Goal: Check status: Check status

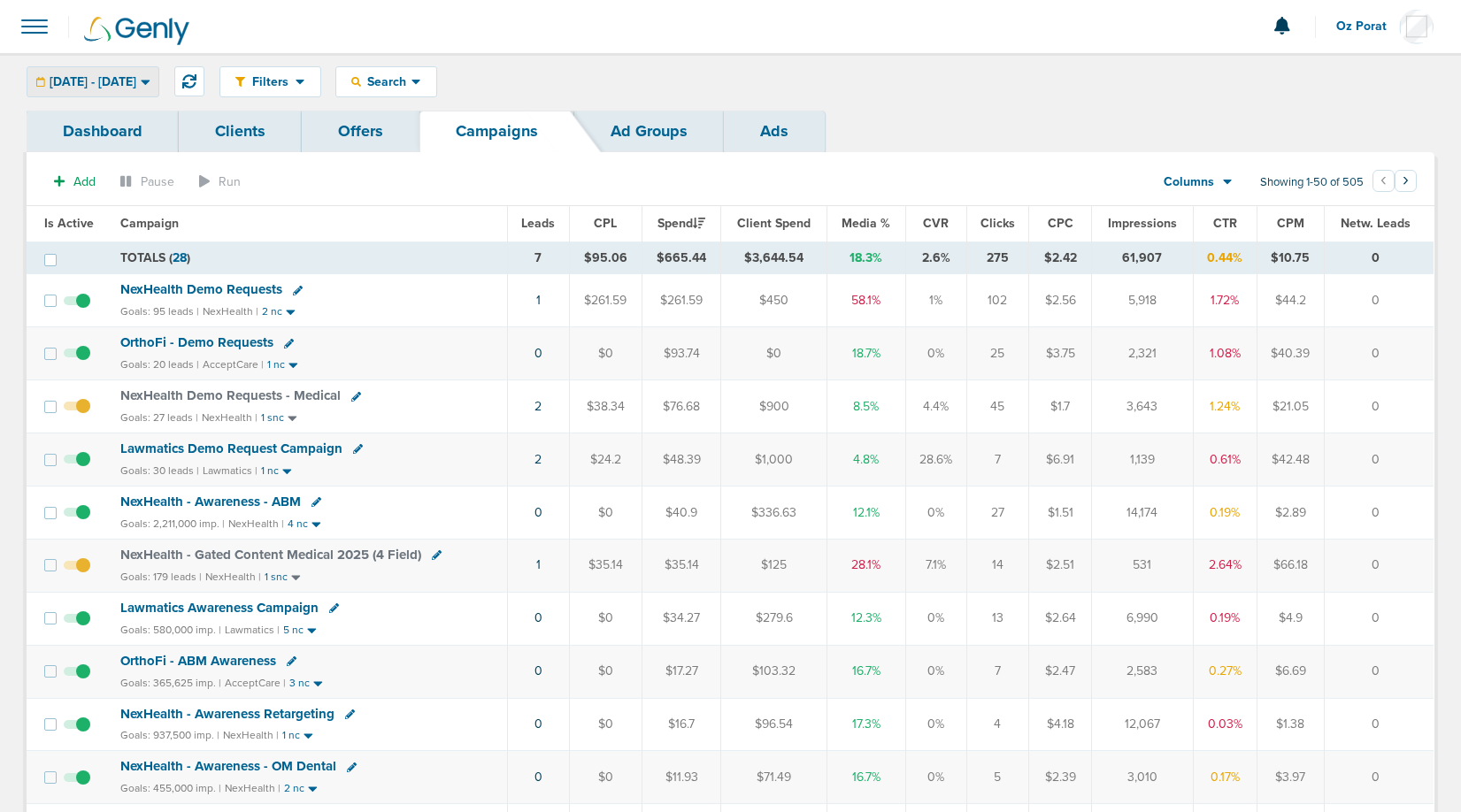
click at [136, 80] on span "[DATE] - [DATE]" at bounding box center [93, 82] width 87 height 13
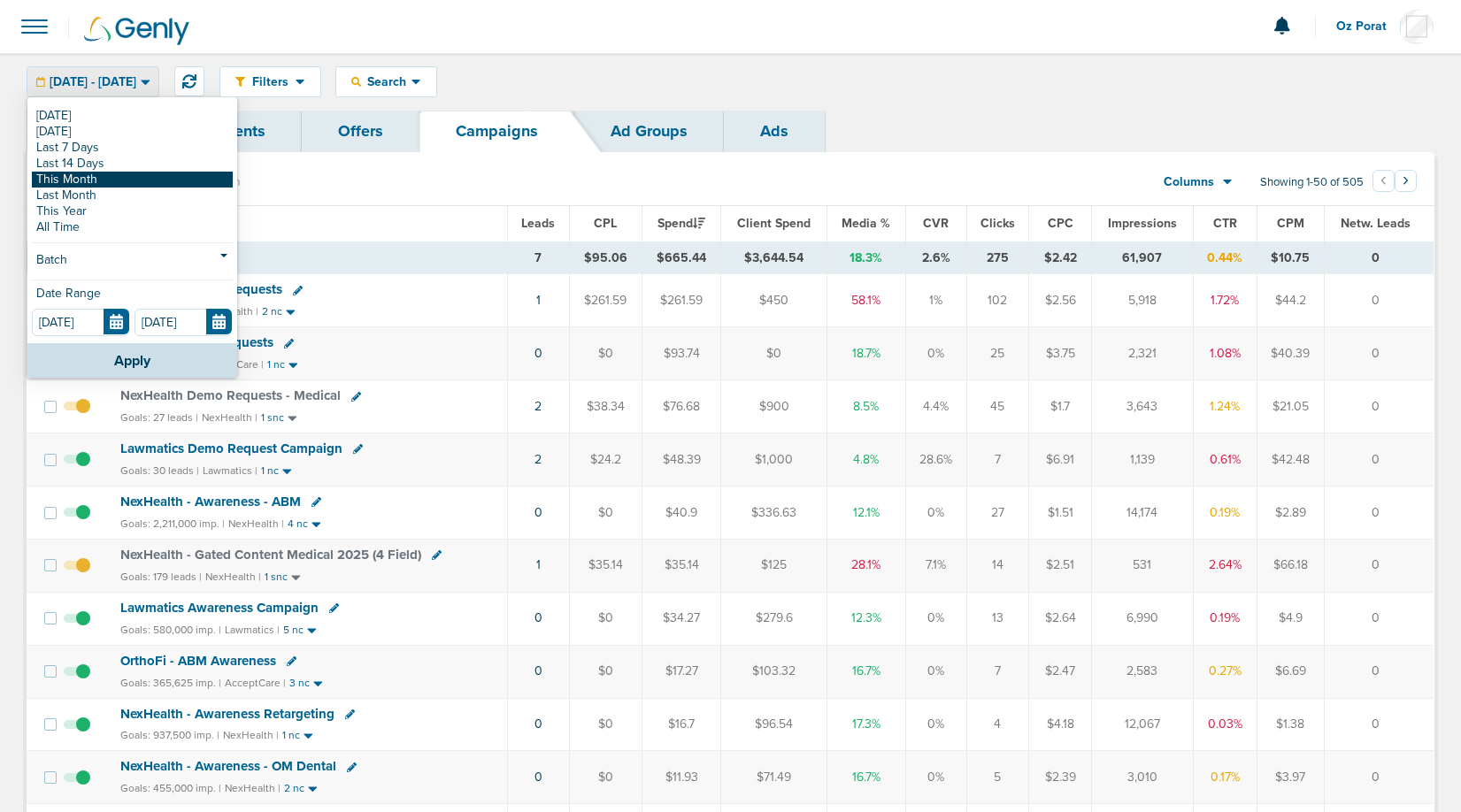
click at [118, 174] on link "This Month" at bounding box center [132, 179] width 201 height 16
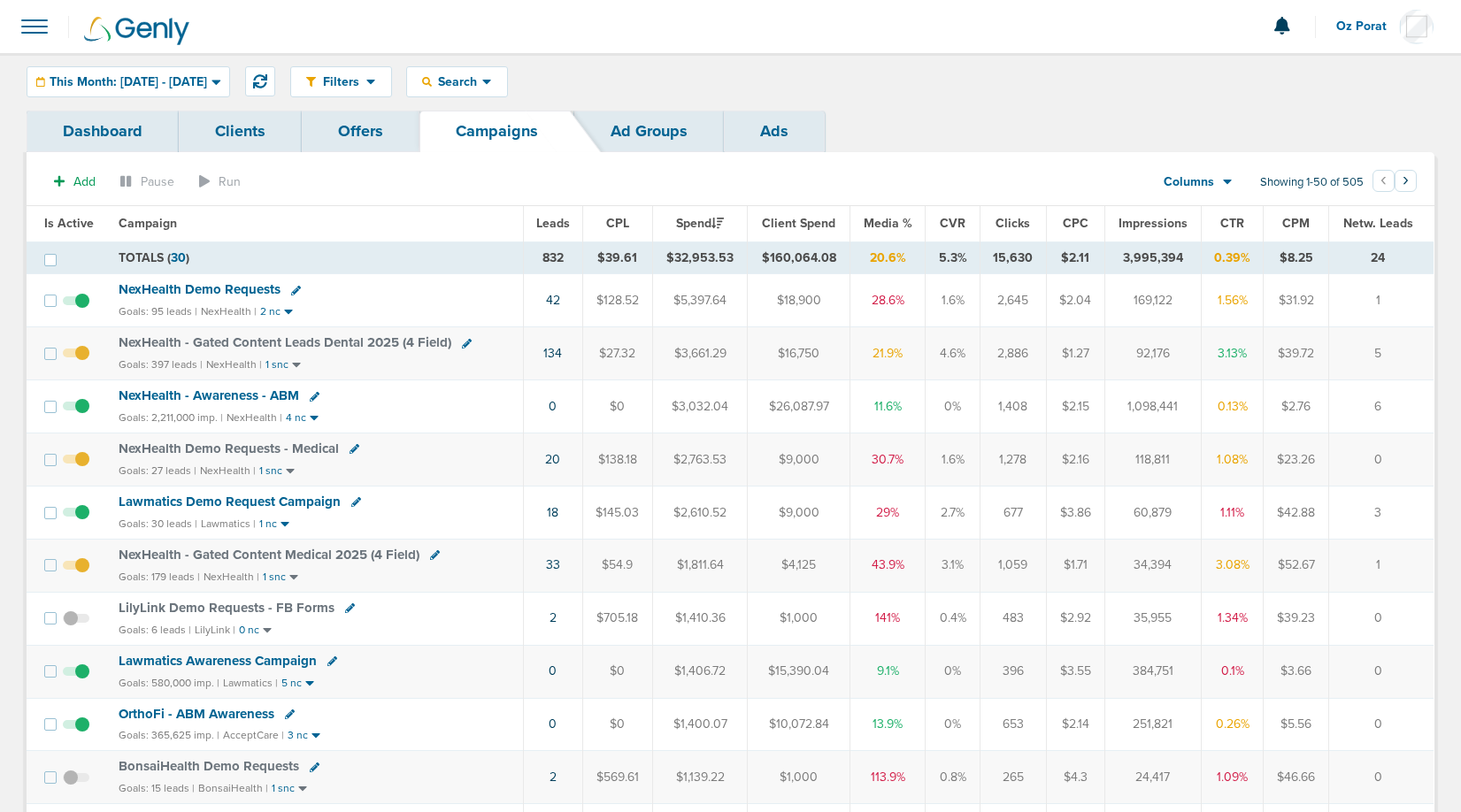
click at [1209, 178] on span "Columns" at bounding box center [1189, 182] width 51 height 18
click at [1208, 227] on link "Sales Performance" at bounding box center [1237, 235] width 177 height 23
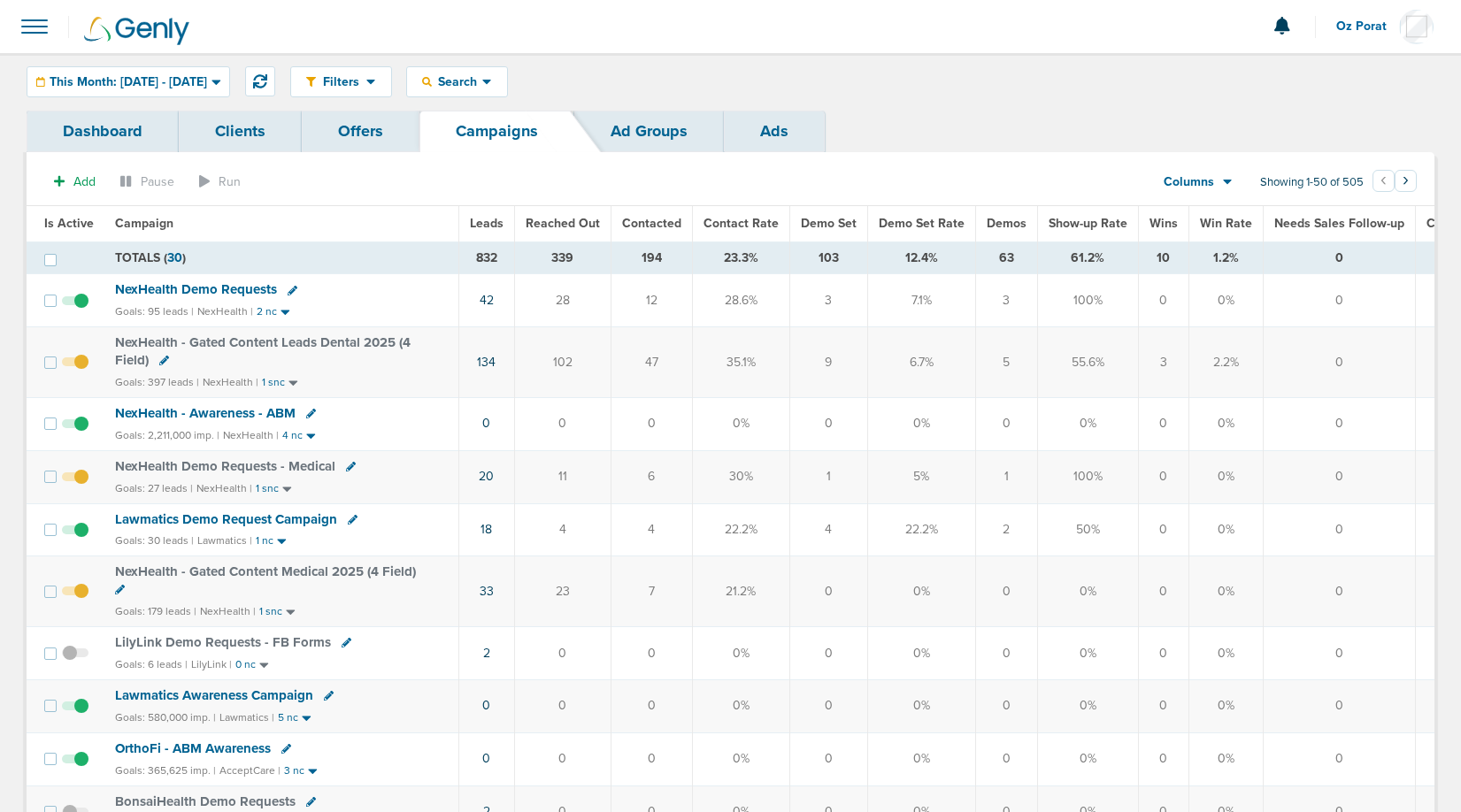
click at [1000, 226] on span "Demos" at bounding box center [1006, 223] width 40 height 15
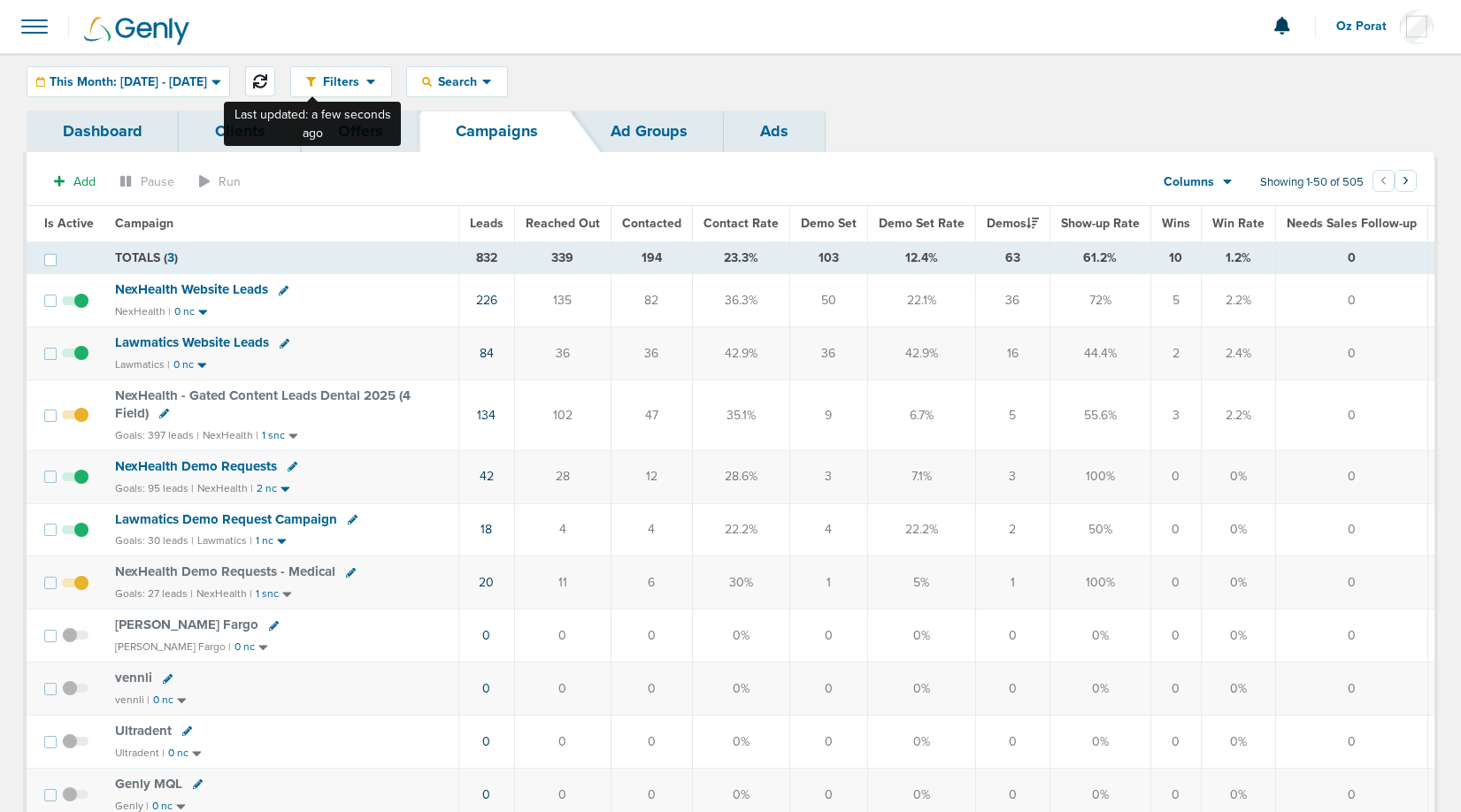
click at [267, 87] on icon at bounding box center [260, 81] width 14 height 14
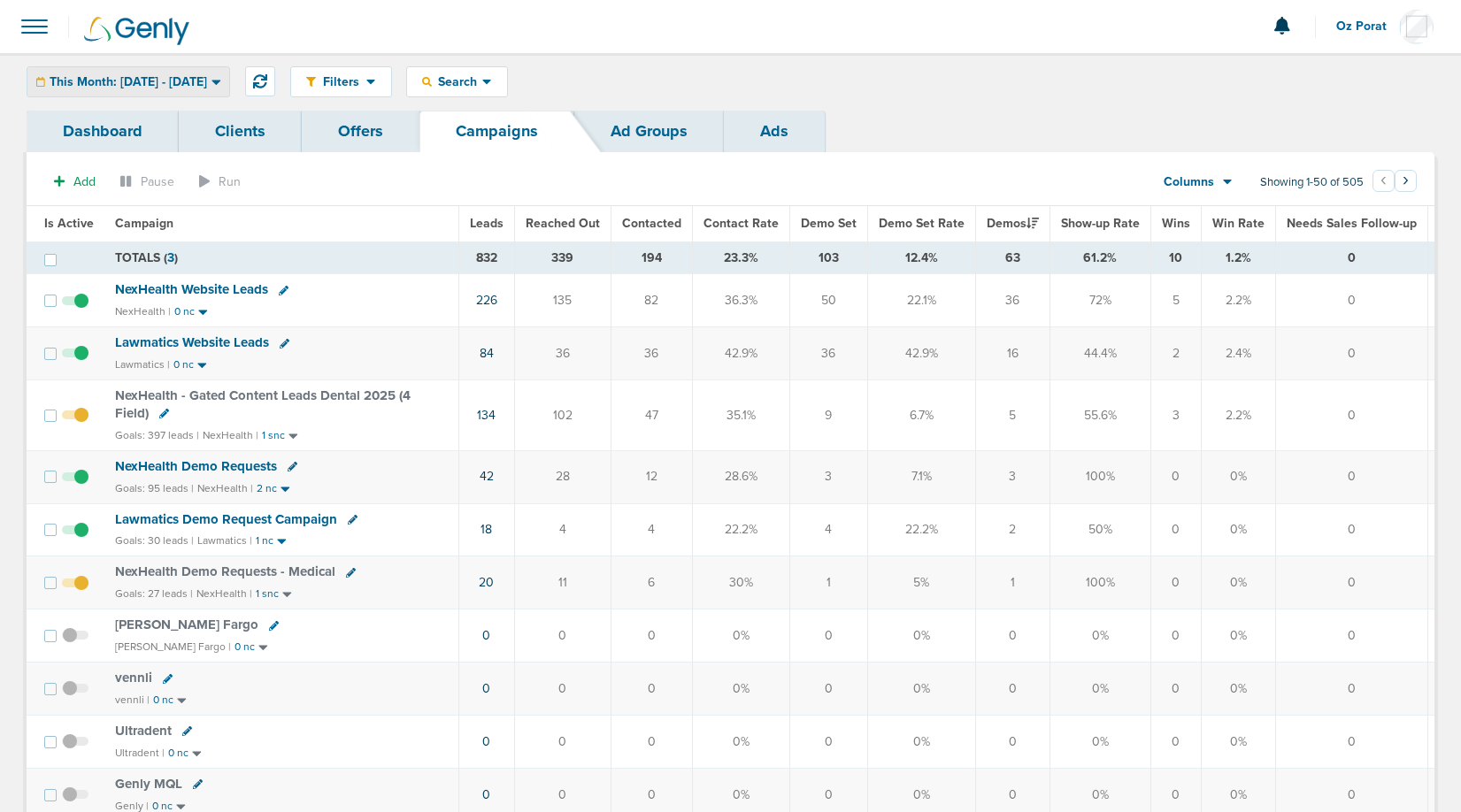
click at [207, 84] on span "This Month: [DATE] - [DATE]" at bounding box center [128, 82] width 158 height 13
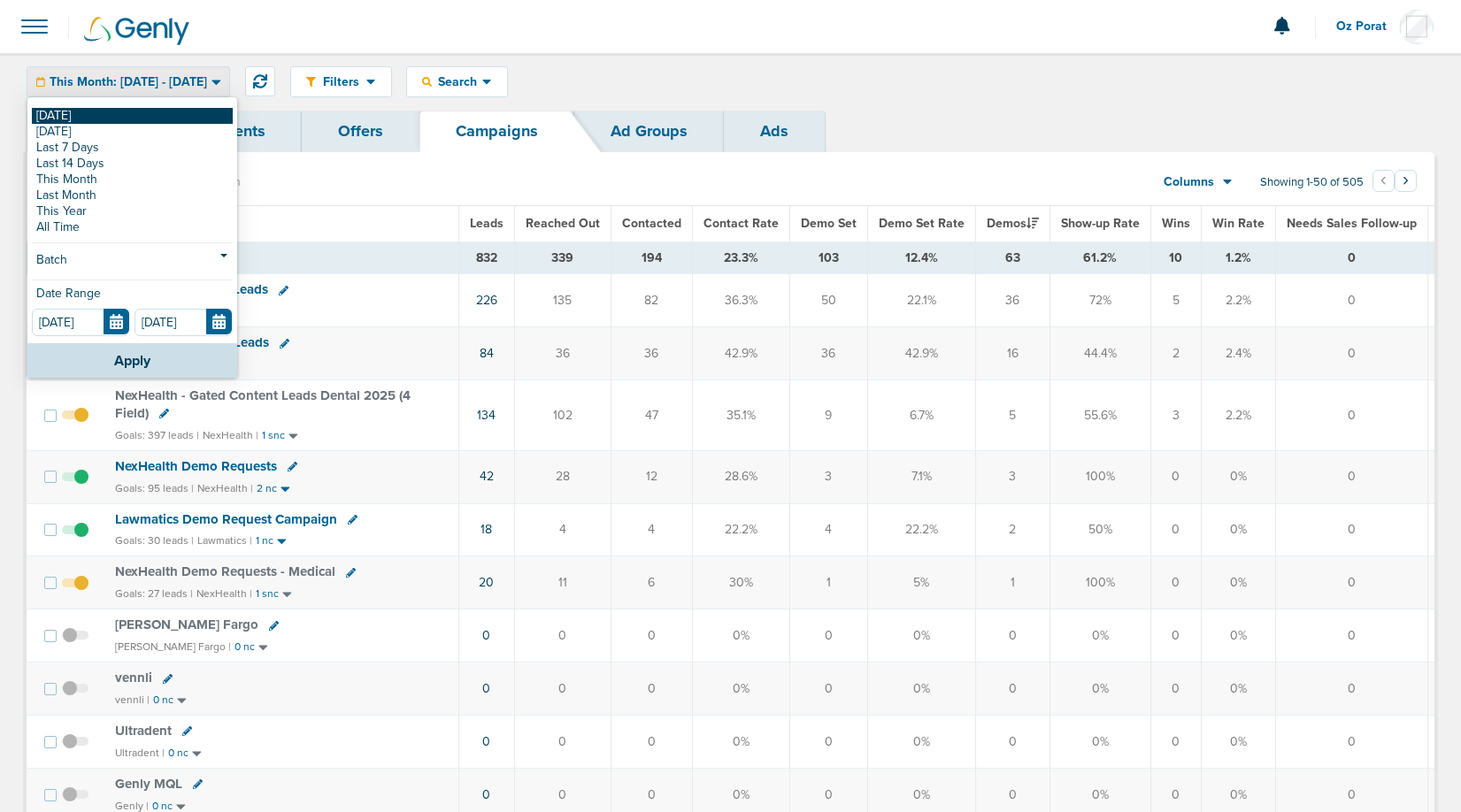
click at [163, 113] on link "[DATE]" at bounding box center [132, 115] width 201 height 16
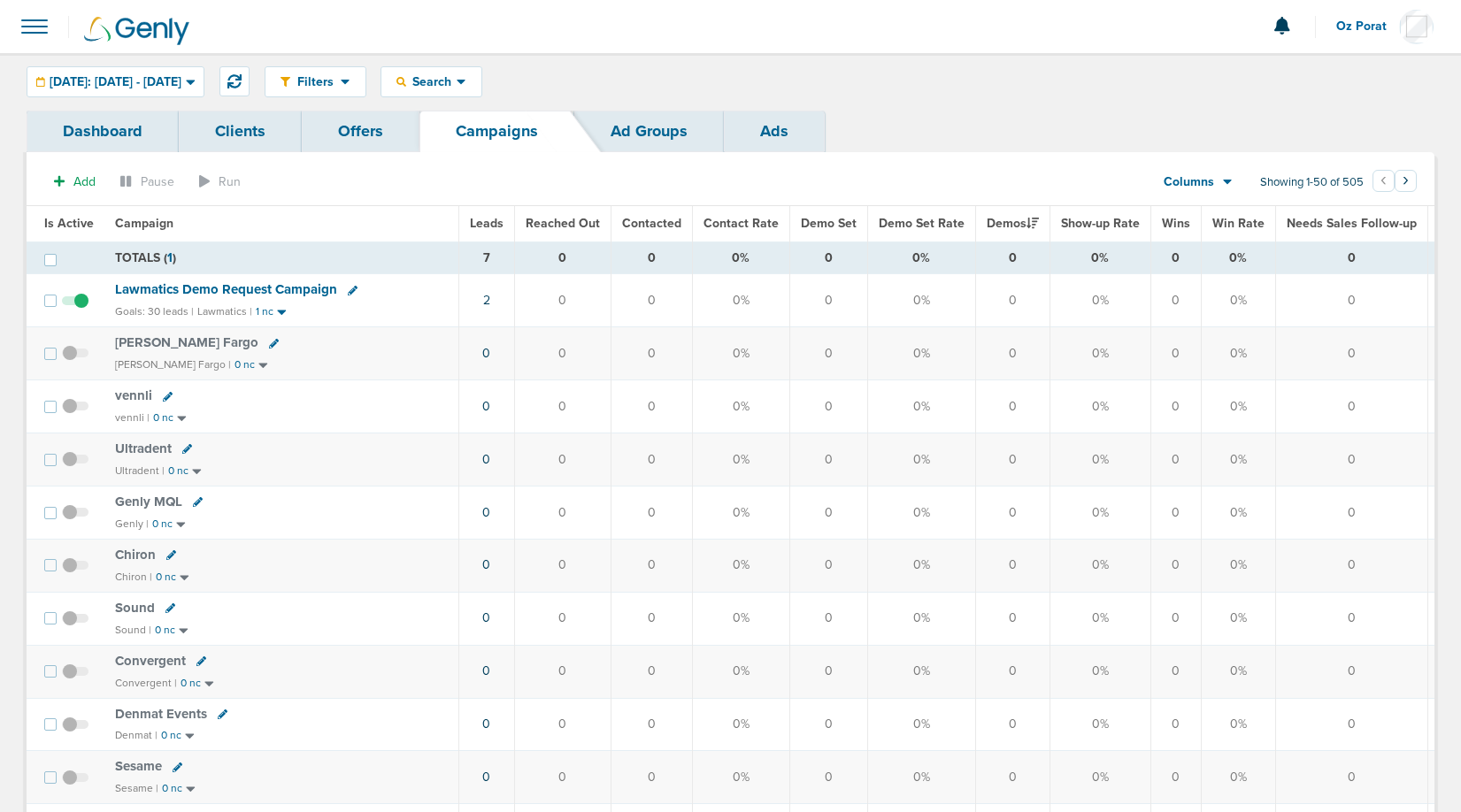
click at [1214, 182] on div "Columns" at bounding box center [1188, 182] width 78 height 18
click at [1217, 207] on link "Media Stats" at bounding box center [1237, 212] width 177 height 23
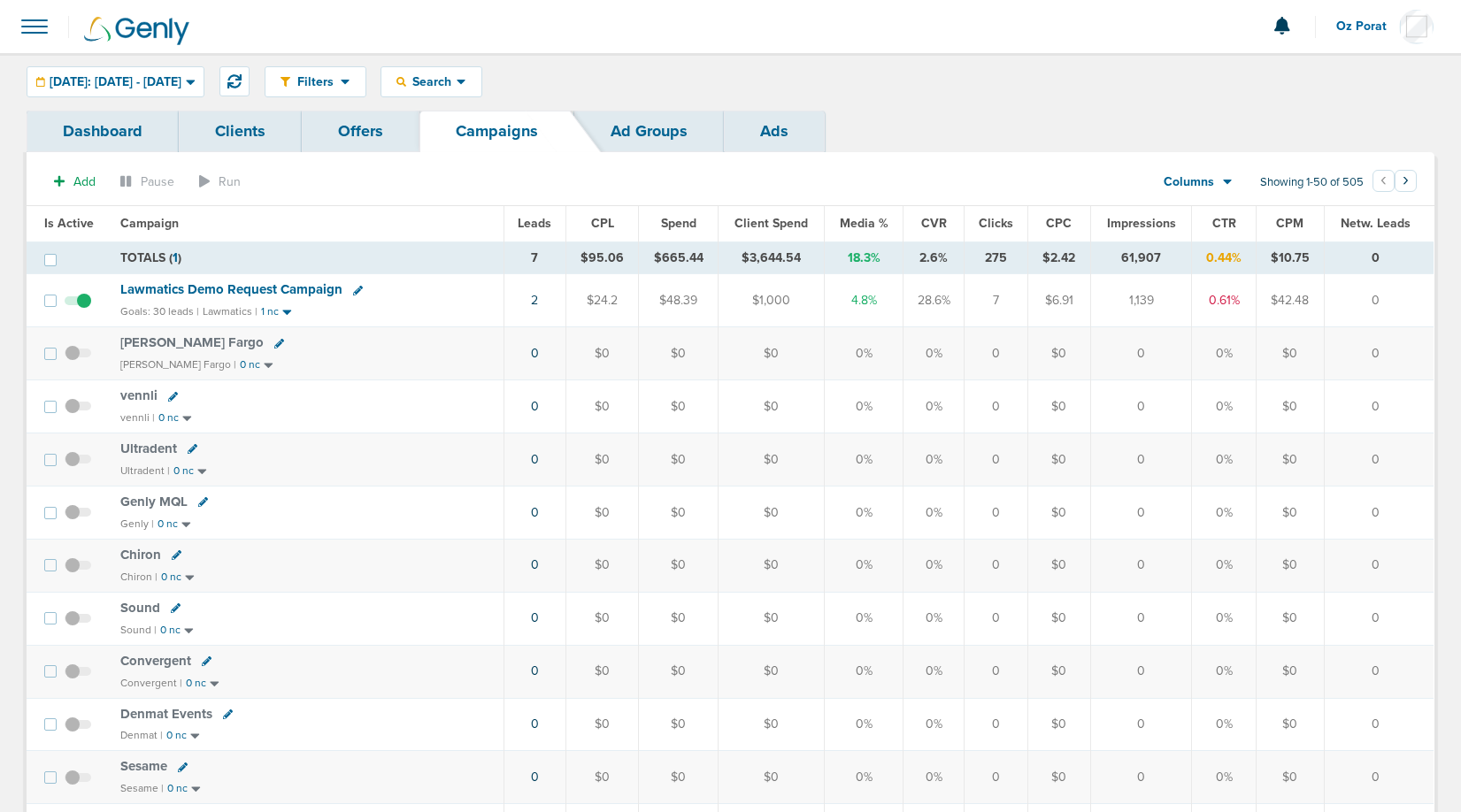
click at [688, 220] on span "Spend" at bounding box center [678, 223] width 35 height 15
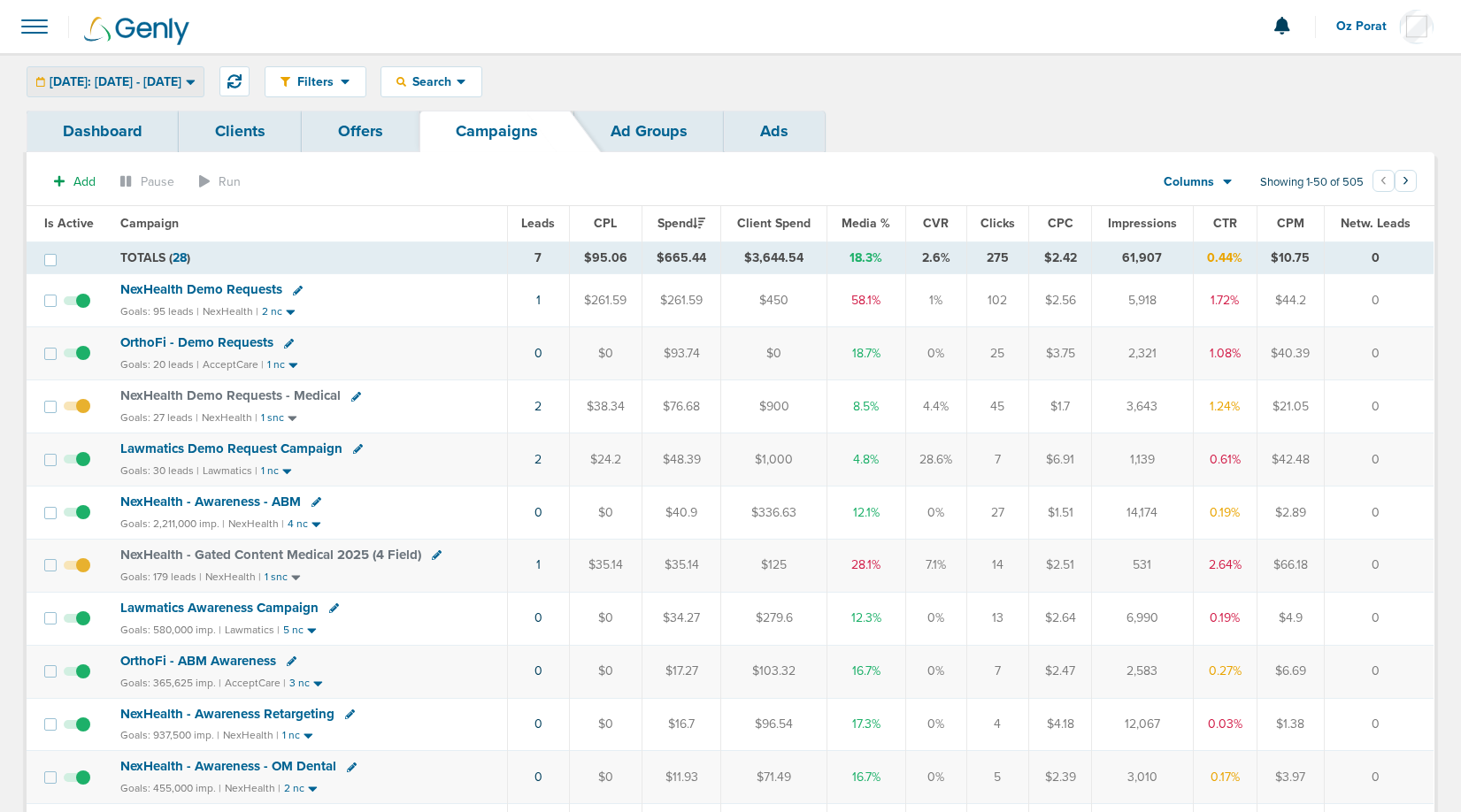
click at [180, 87] on span "[DATE]: [DATE] - [DATE]" at bounding box center [115, 82] width 132 height 13
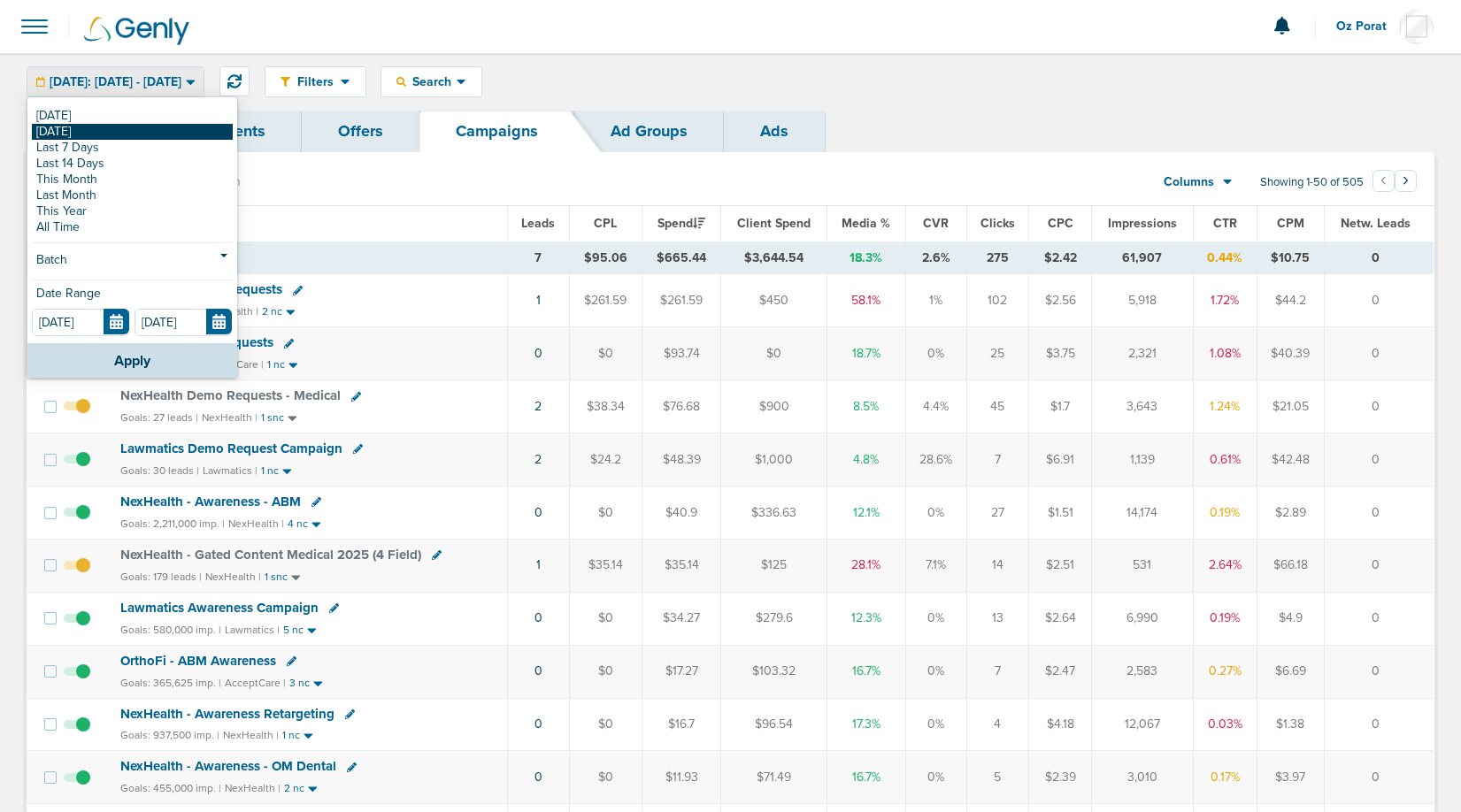
click at [156, 138] on link "[DATE]" at bounding box center [132, 132] width 201 height 16
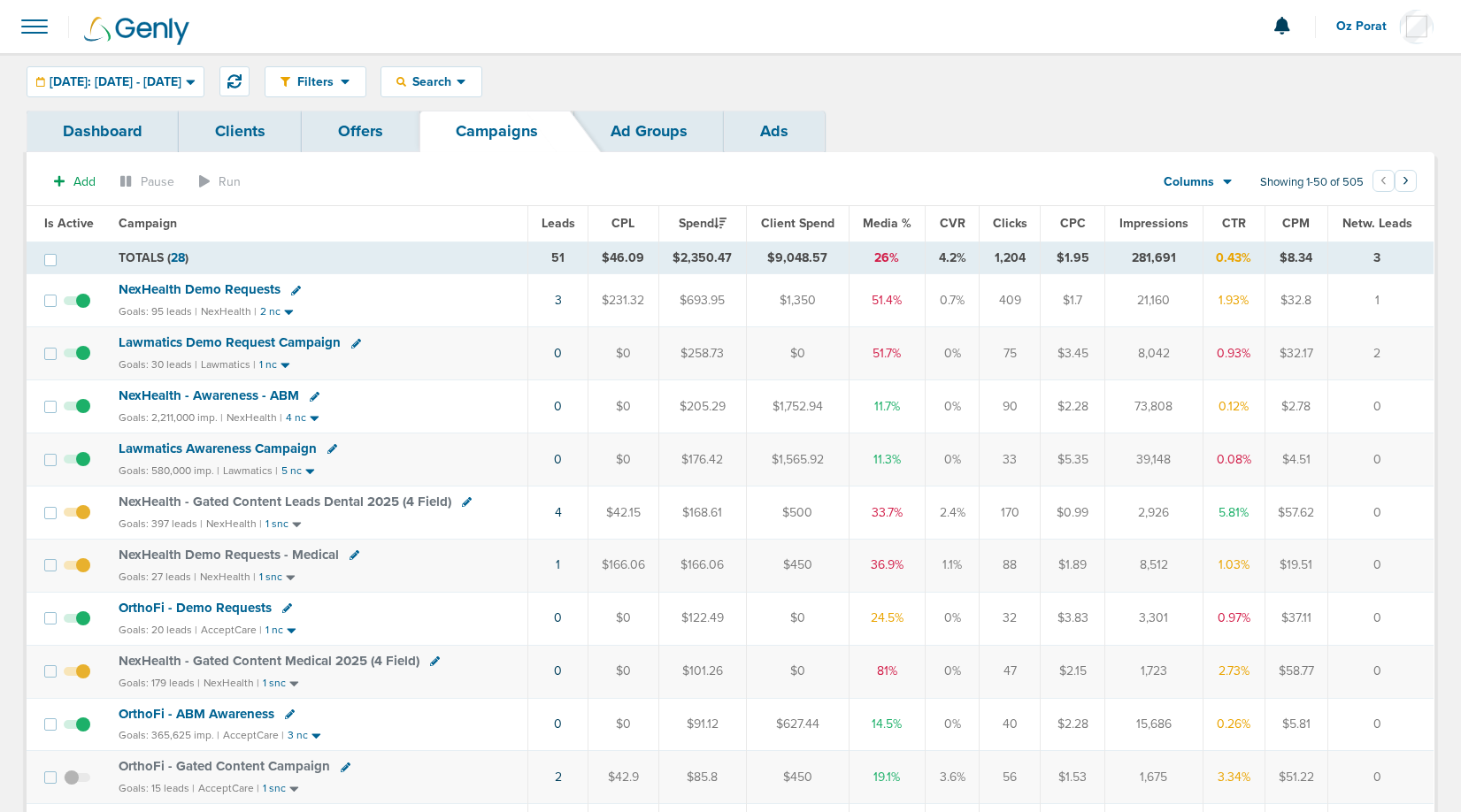
drag, startPoint x: 770, startPoint y: 253, endPoint x: 839, endPoint y: 253, distance: 69.0
click at [839, 253] on td "$9,048.57" at bounding box center [797, 257] width 103 height 32
click at [560, 219] on span "Leads" at bounding box center [558, 223] width 33 height 15
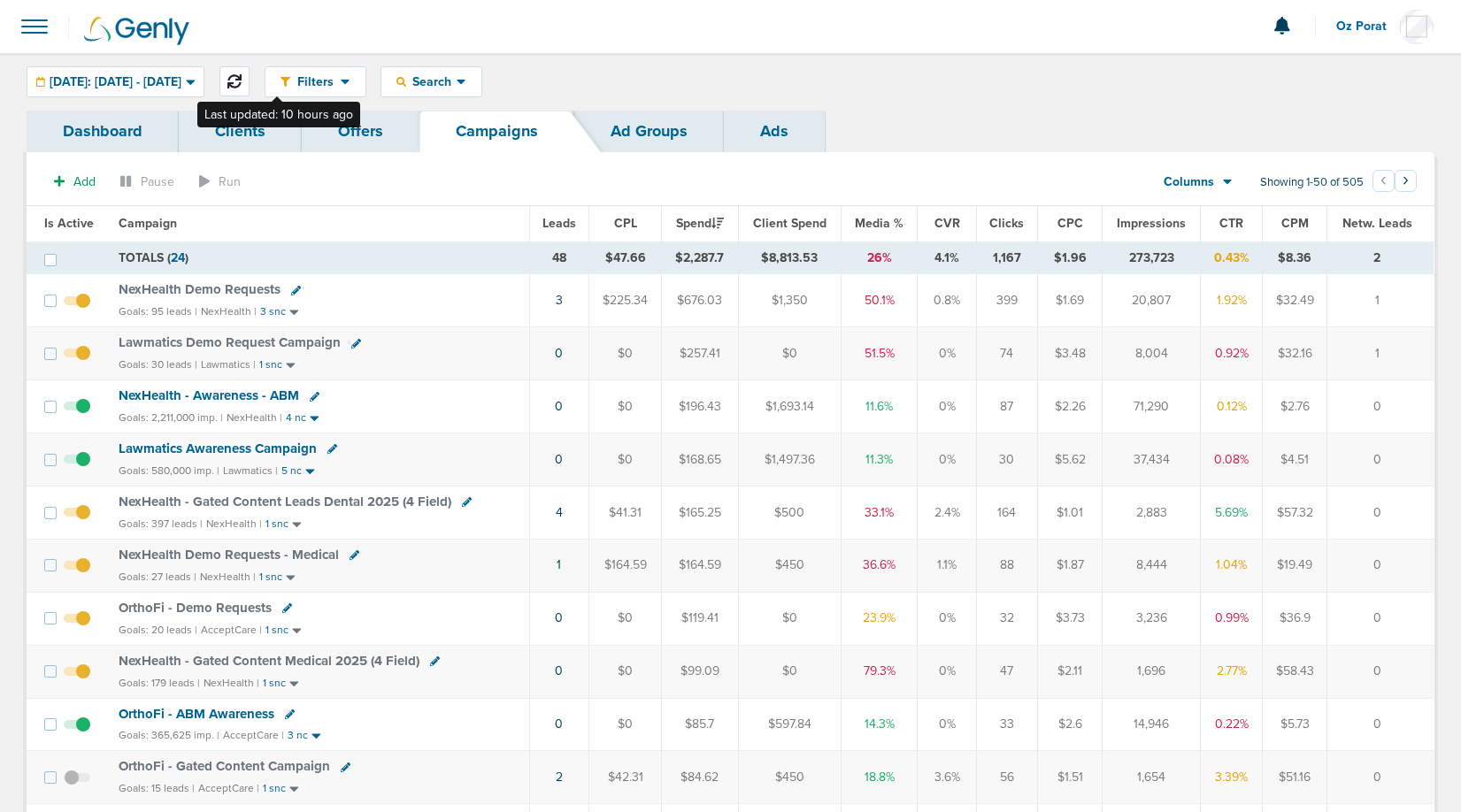
click at [250, 74] on button at bounding box center [234, 81] width 30 height 30
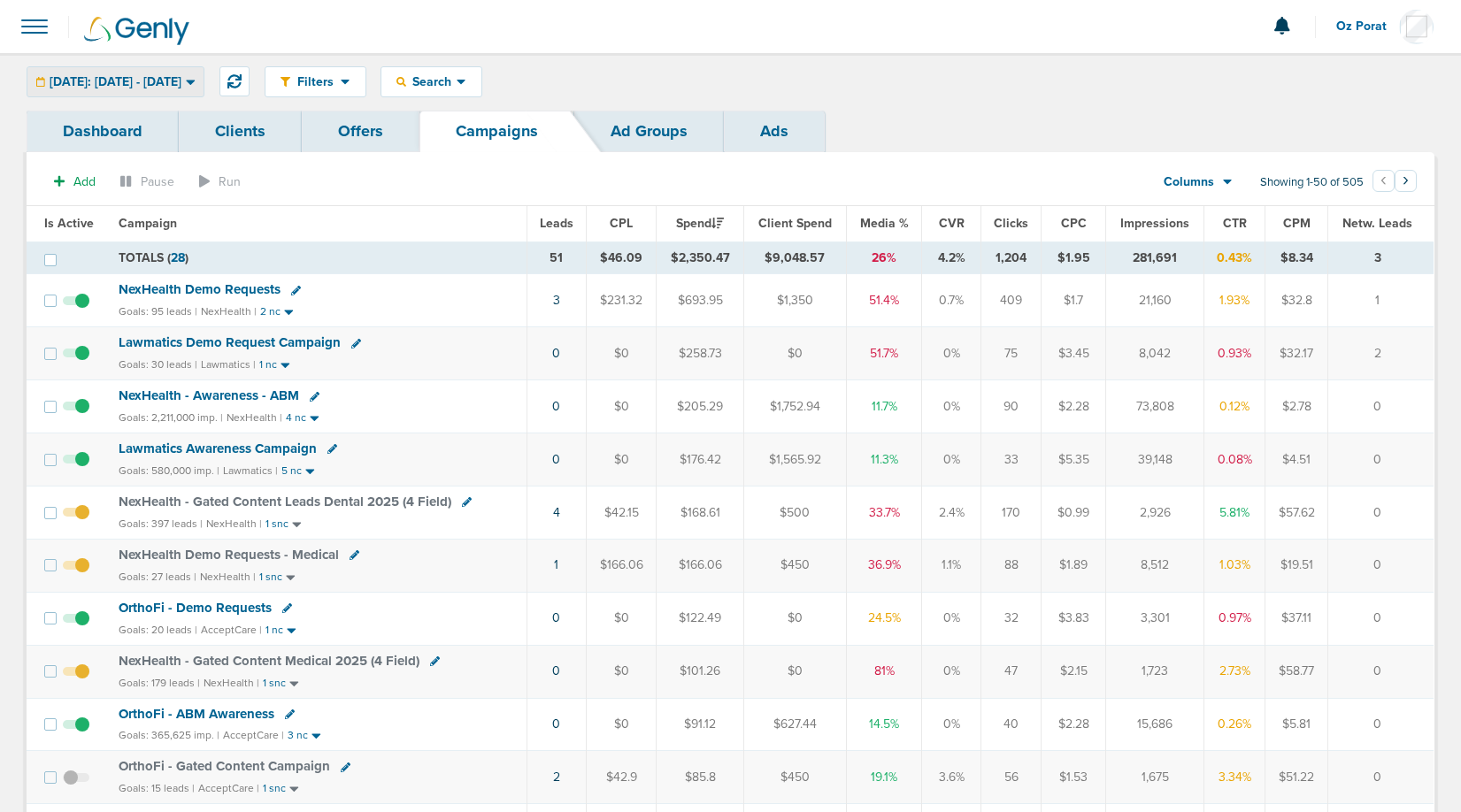
click at [181, 76] on span "[DATE]: [DATE] - [DATE]" at bounding box center [115, 82] width 132 height 13
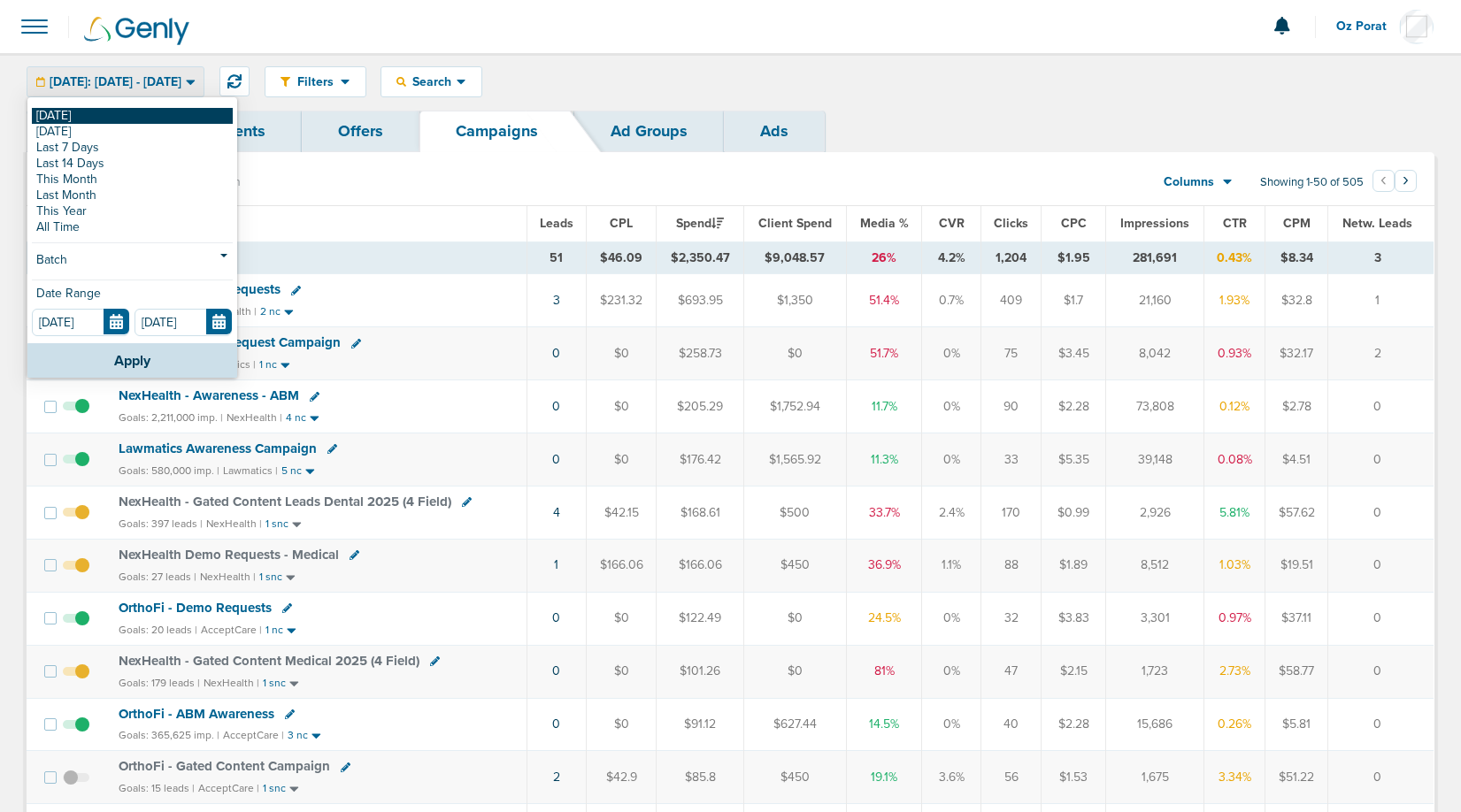
click at [162, 114] on link "[DATE]" at bounding box center [132, 115] width 201 height 16
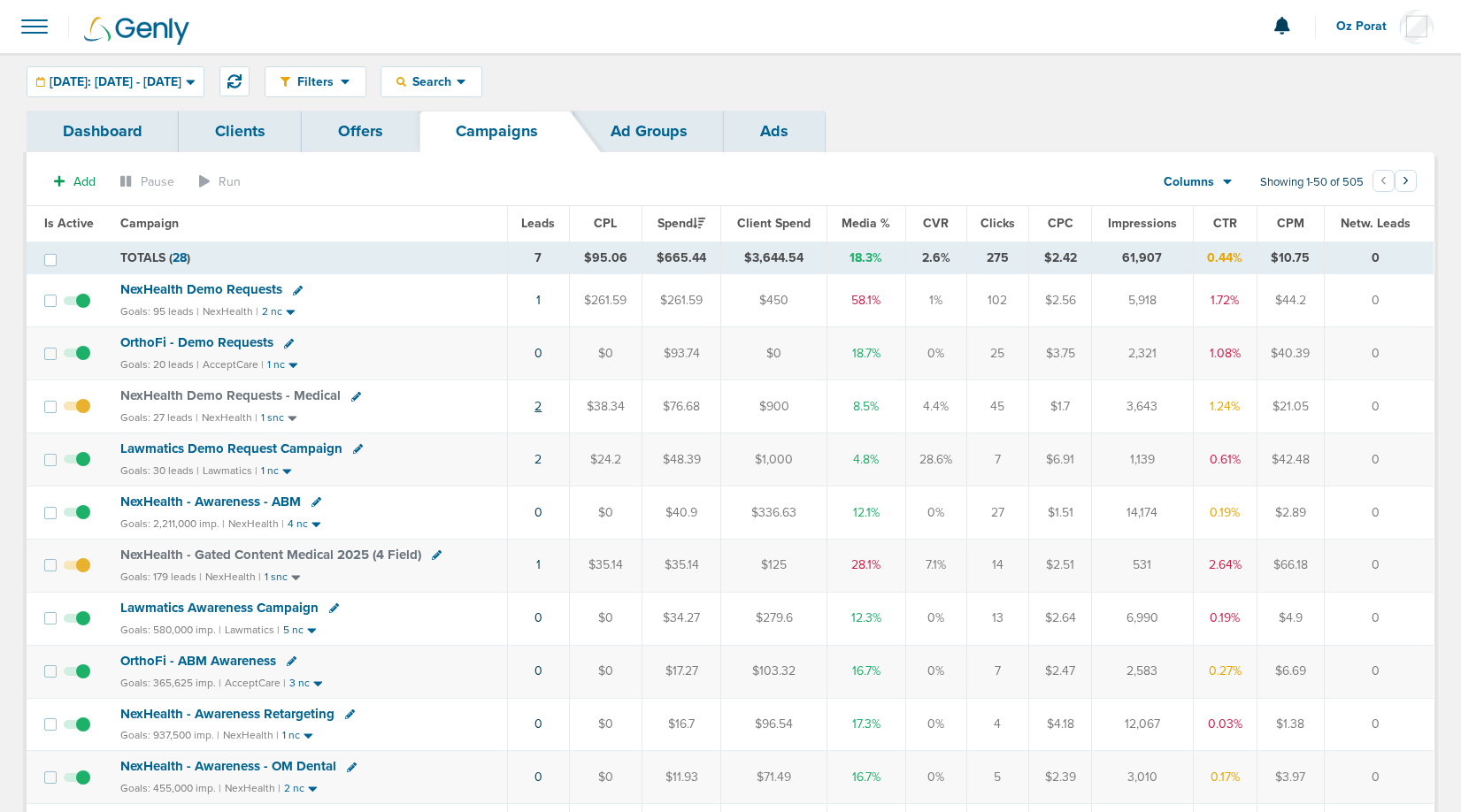
click at [540, 407] on link "2" at bounding box center [537, 406] width 7 height 15
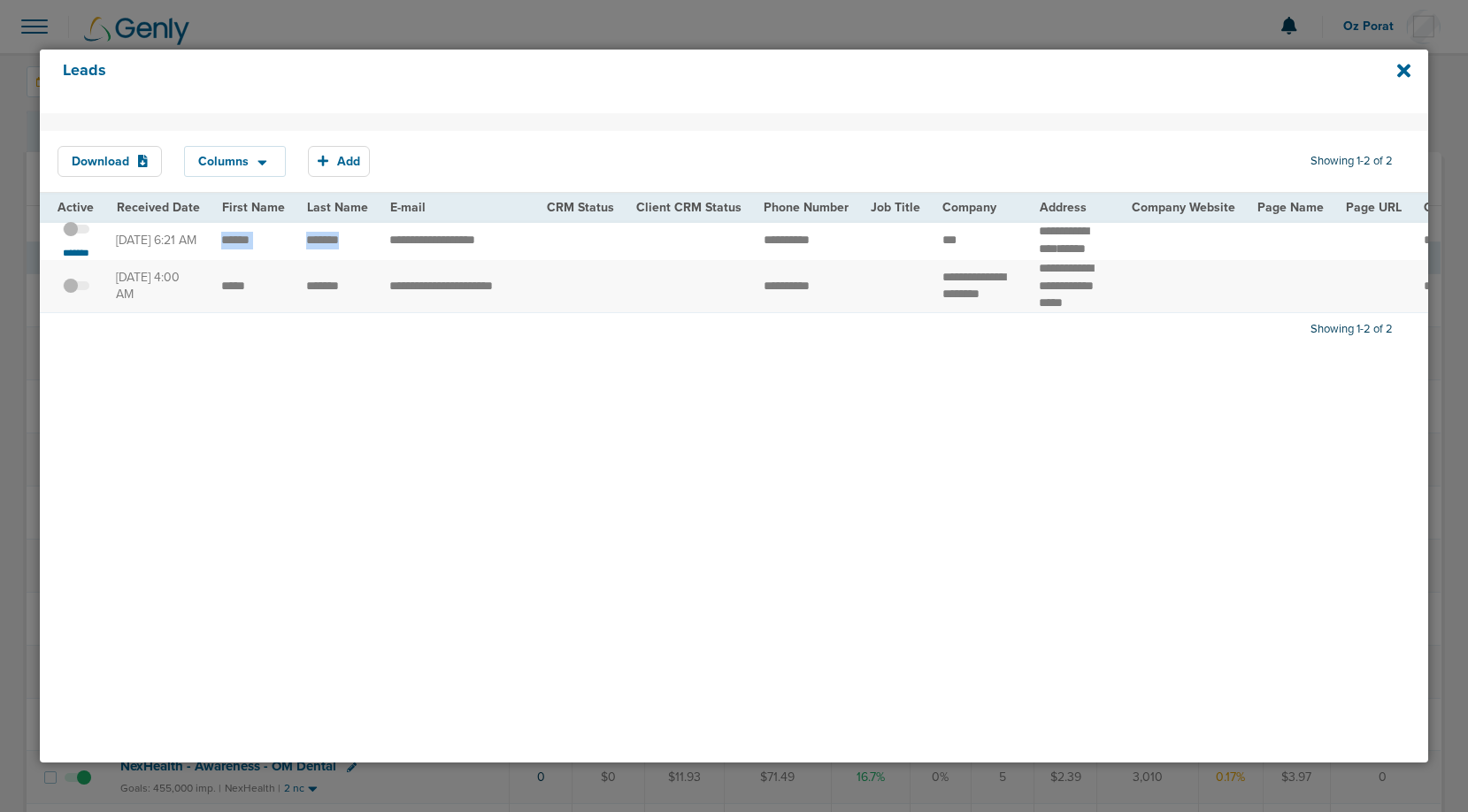
drag, startPoint x: 359, startPoint y: 243, endPoint x: 216, endPoint y: 247, distance: 143.1
click at [70, 252] on small "*******" at bounding box center [76, 252] width 37 height 14
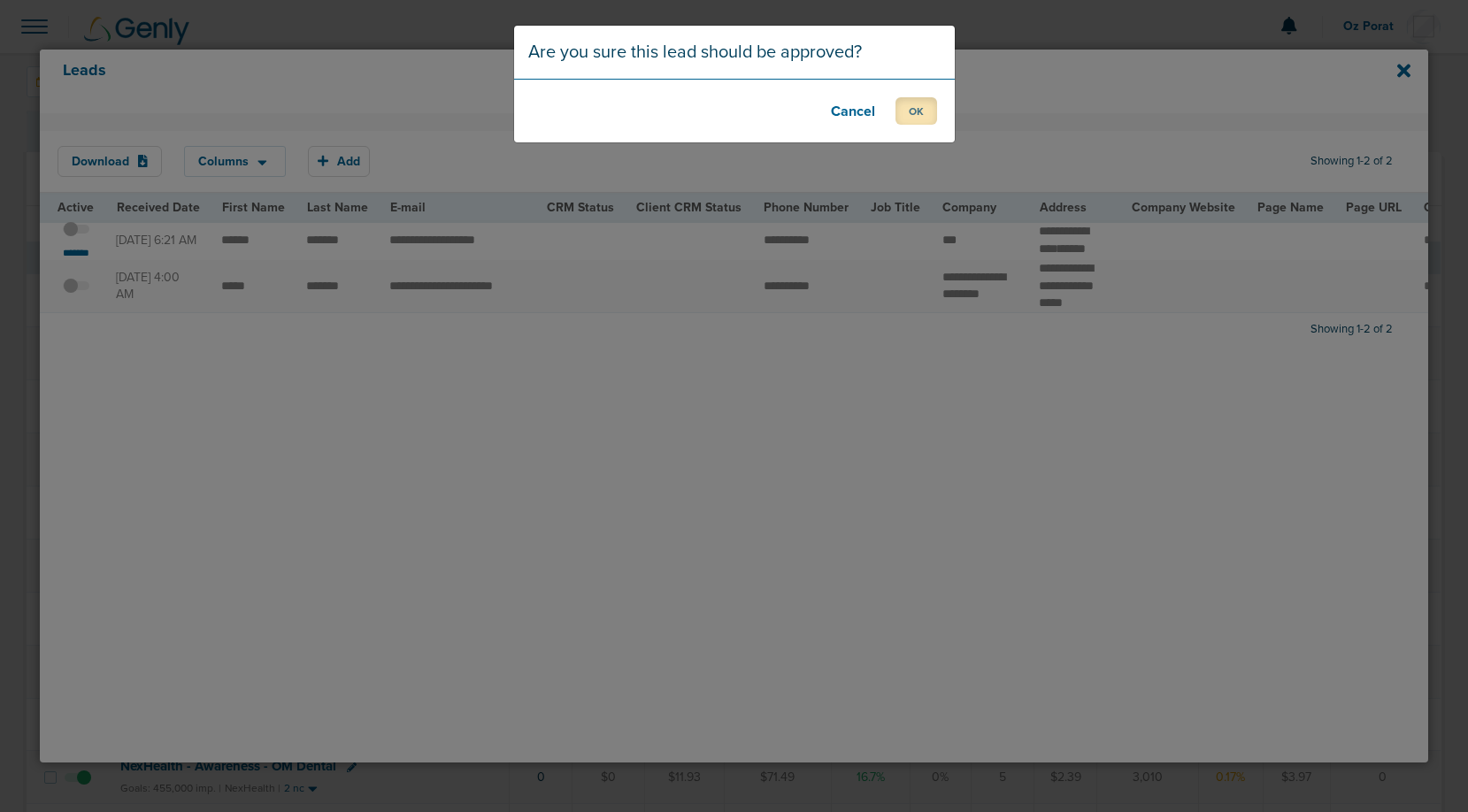
click at [925, 106] on button "OK" at bounding box center [916, 111] width 41 height 27
click at [902, 124] on footer "OK" at bounding box center [734, 110] width 440 height 64
click at [915, 114] on button "OK" at bounding box center [916, 111] width 41 height 27
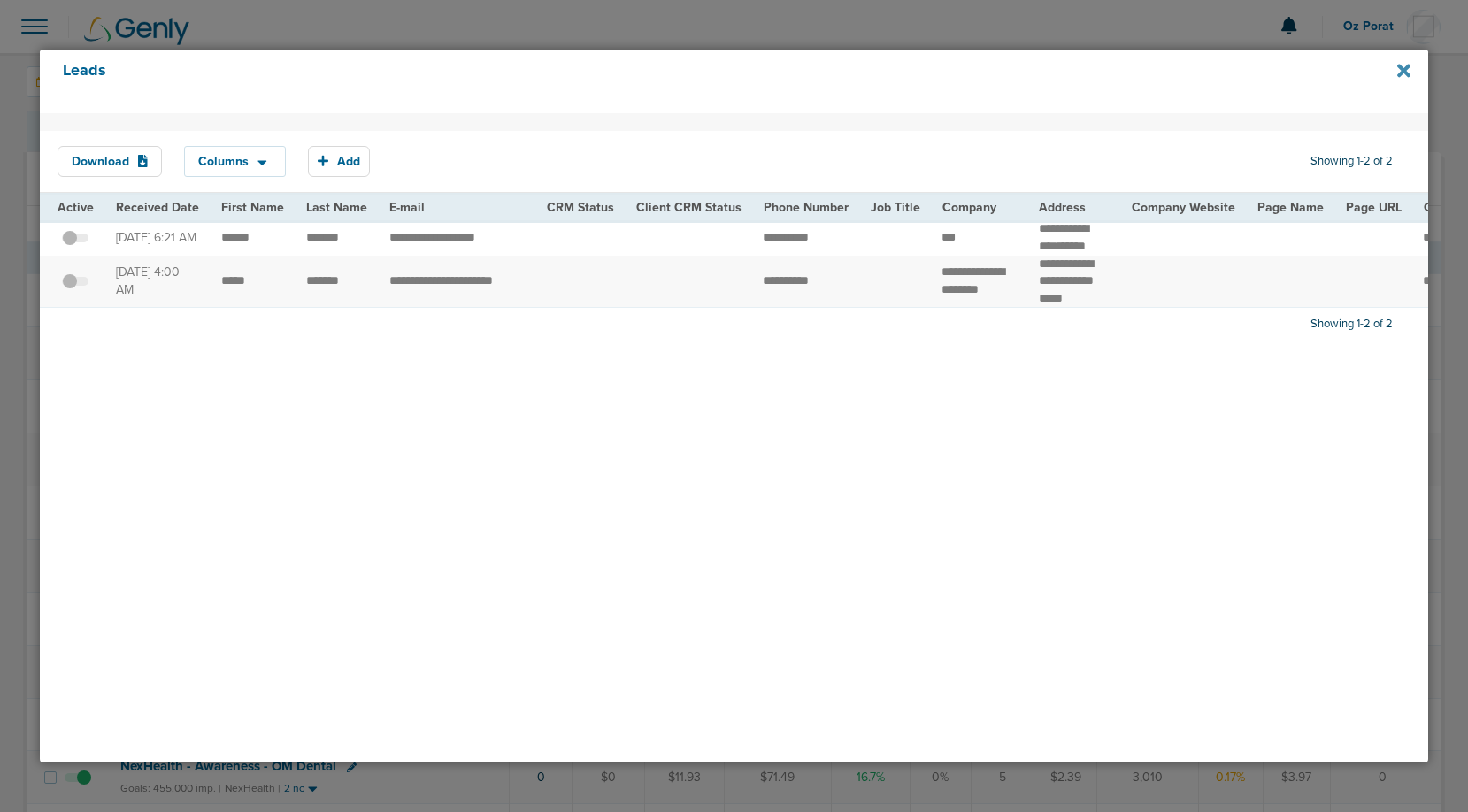
click at [1398, 62] on icon at bounding box center [1403, 70] width 14 height 20
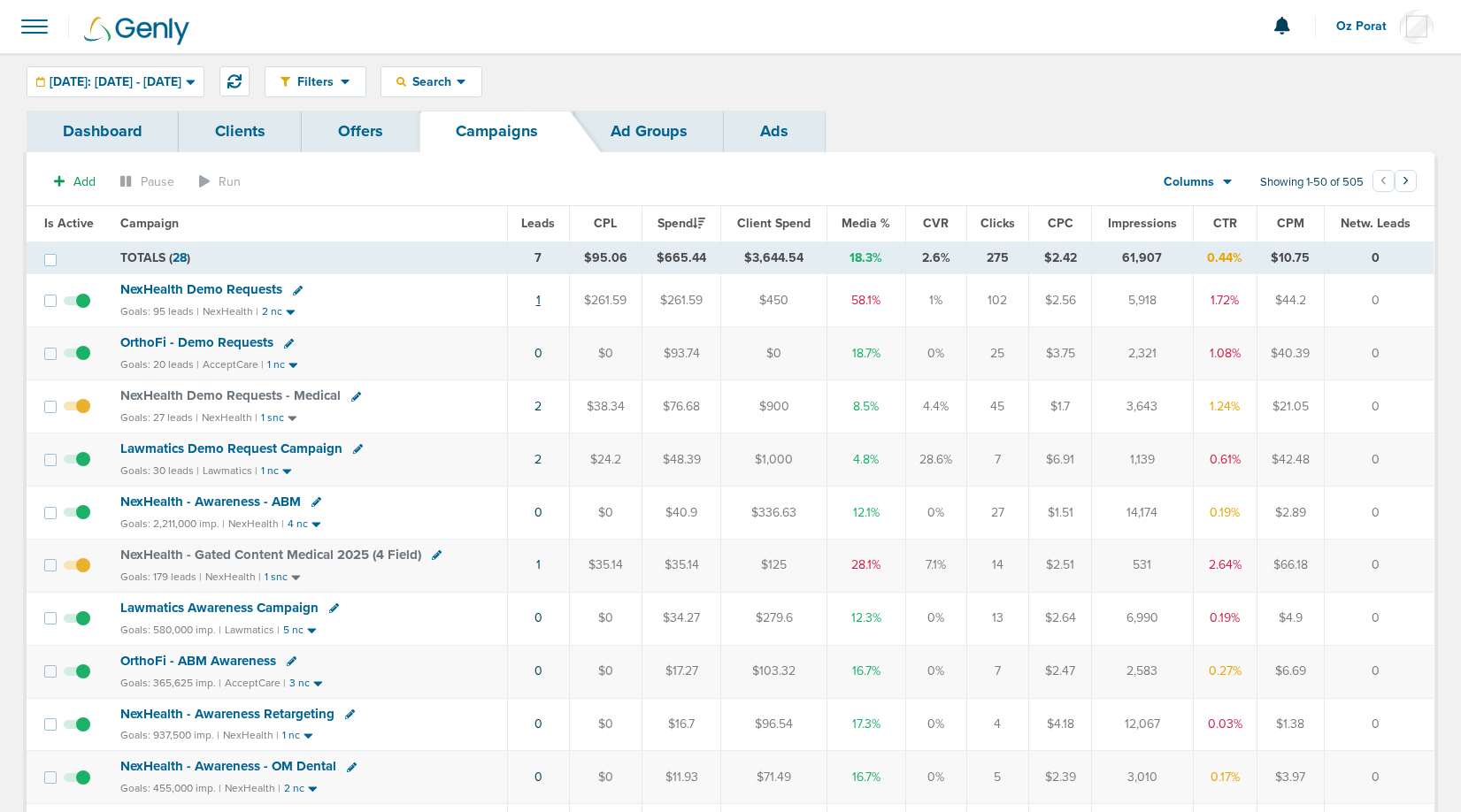
click at [537, 297] on link "1" at bounding box center [538, 299] width 5 height 15
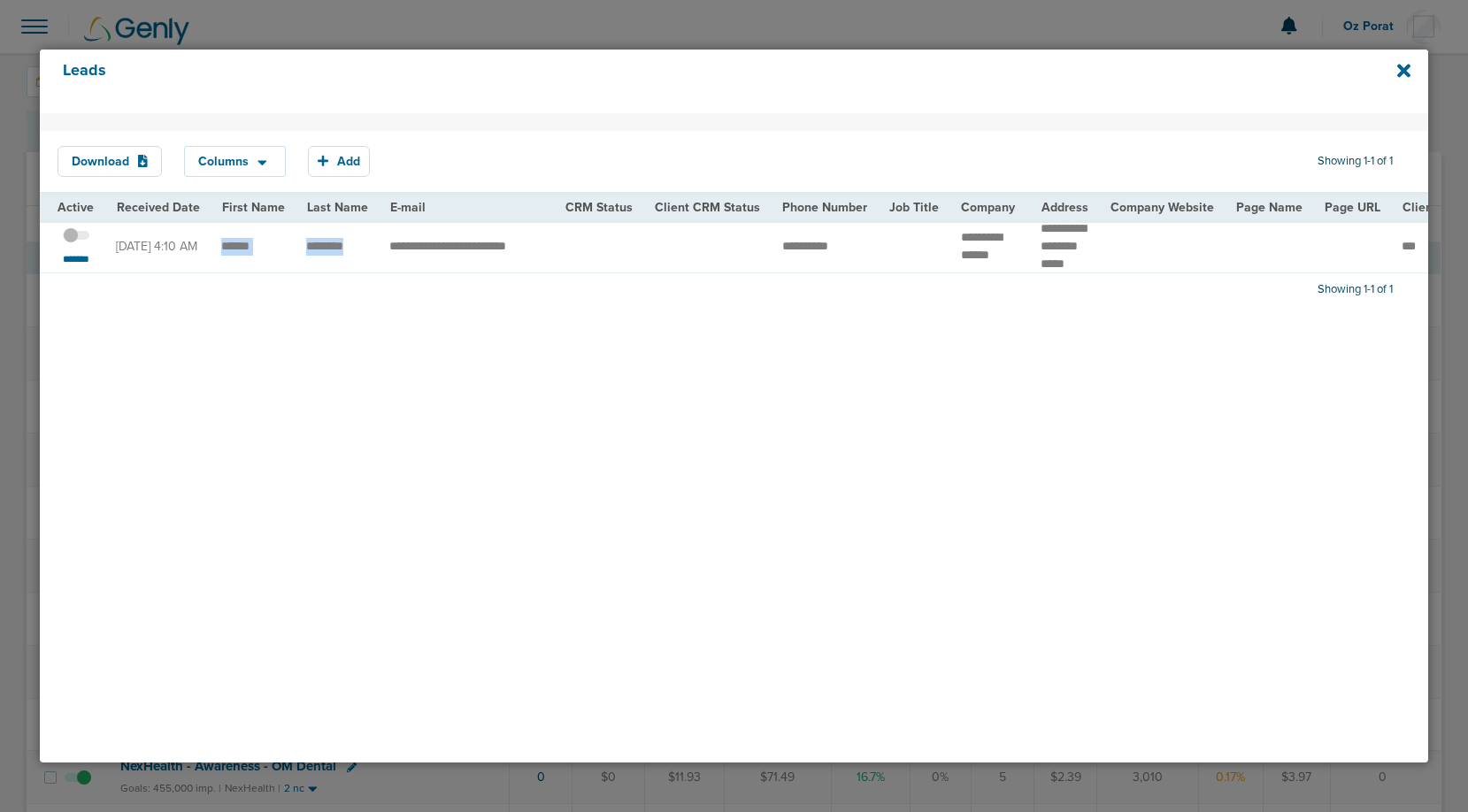
drag, startPoint x: 352, startPoint y: 253, endPoint x: 218, endPoint y: 255, distance: 134.0
click at [1399, 77] on icon at bounding box center [1403, 70] width 14 height 20
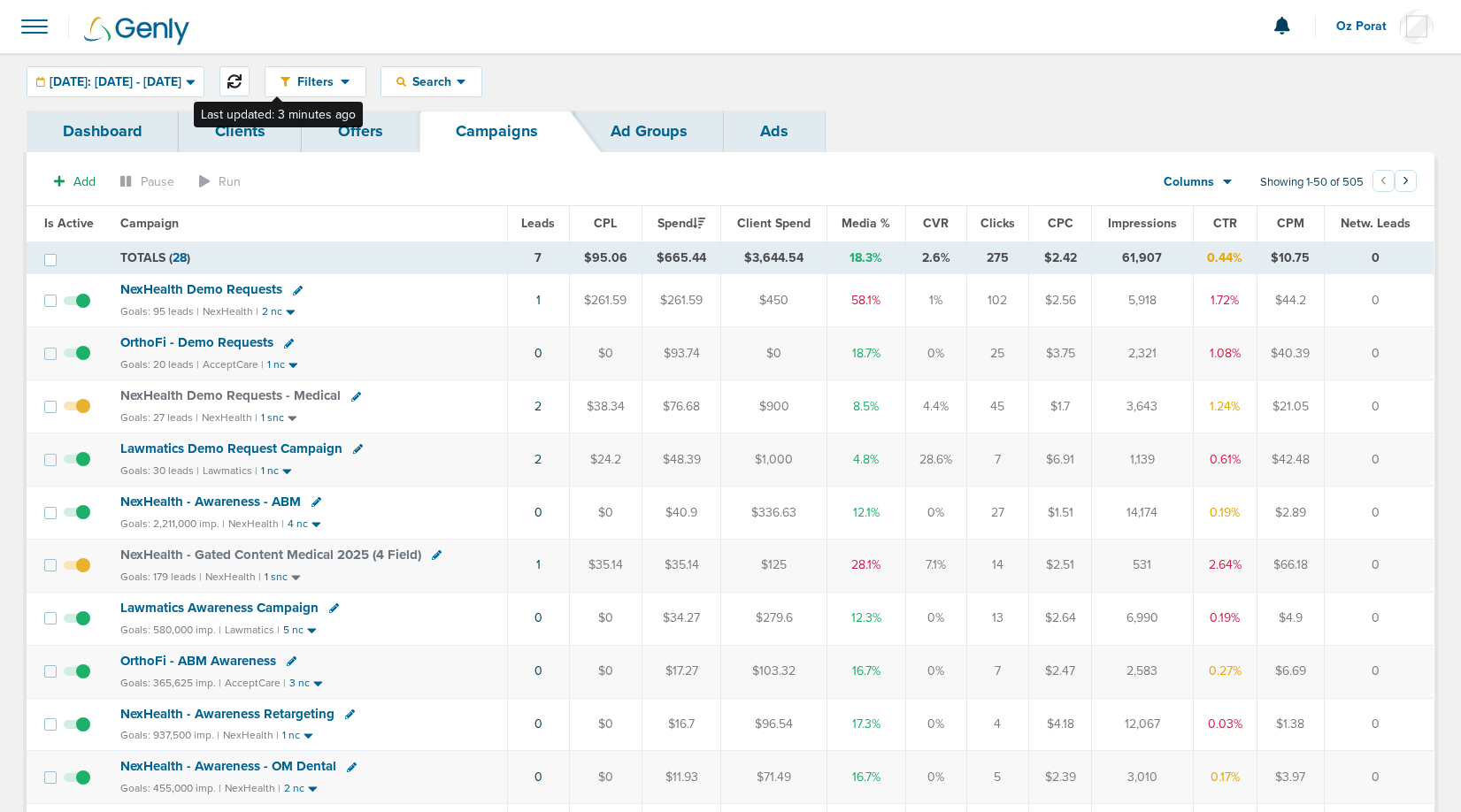
click at [242, 85] on icon at bounding box center [234, 81] width 14 height 14
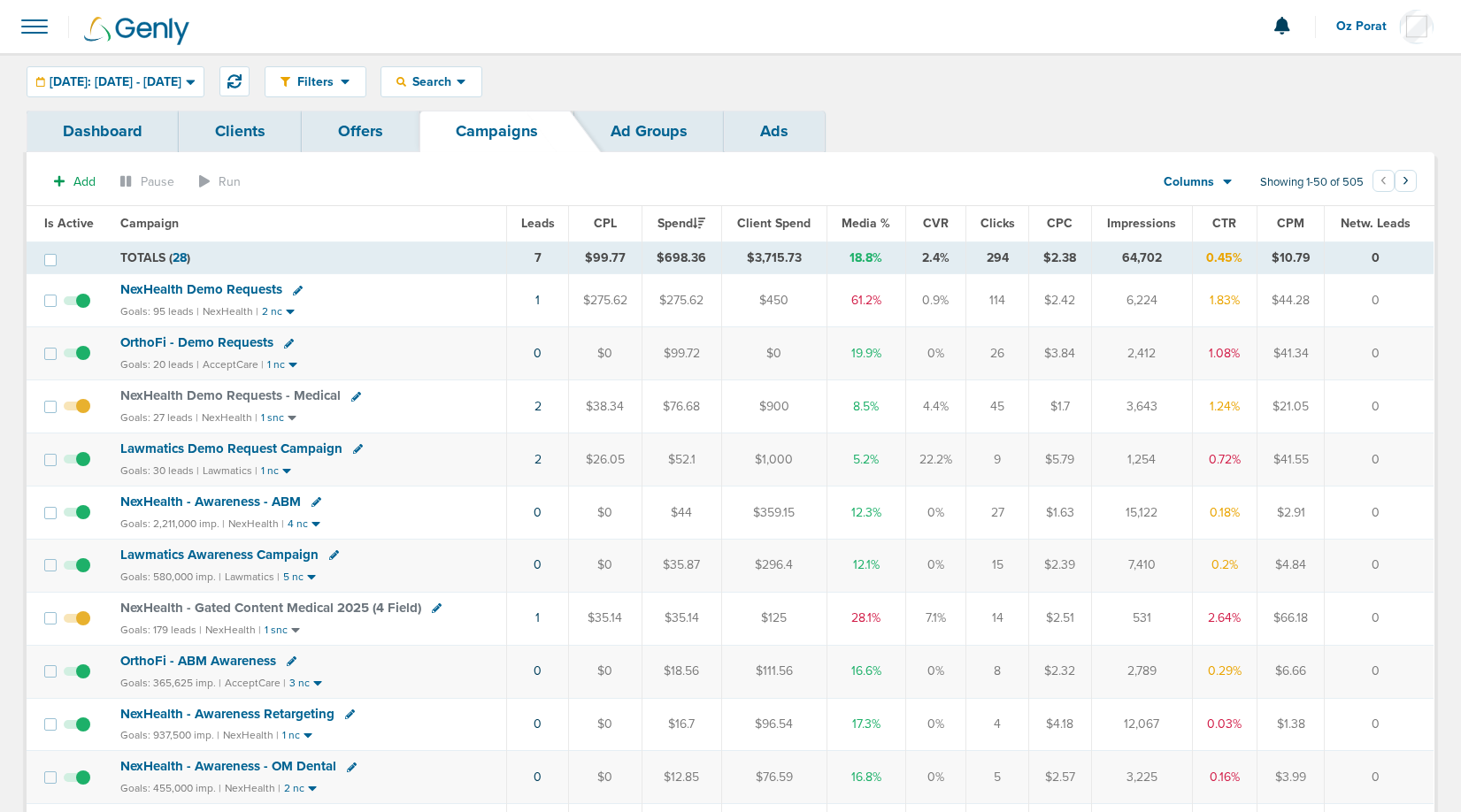
click at [264, 401] on span "NexHealth Demo Requests - Medical" at bounding box center [230, 395] width 220 height 16
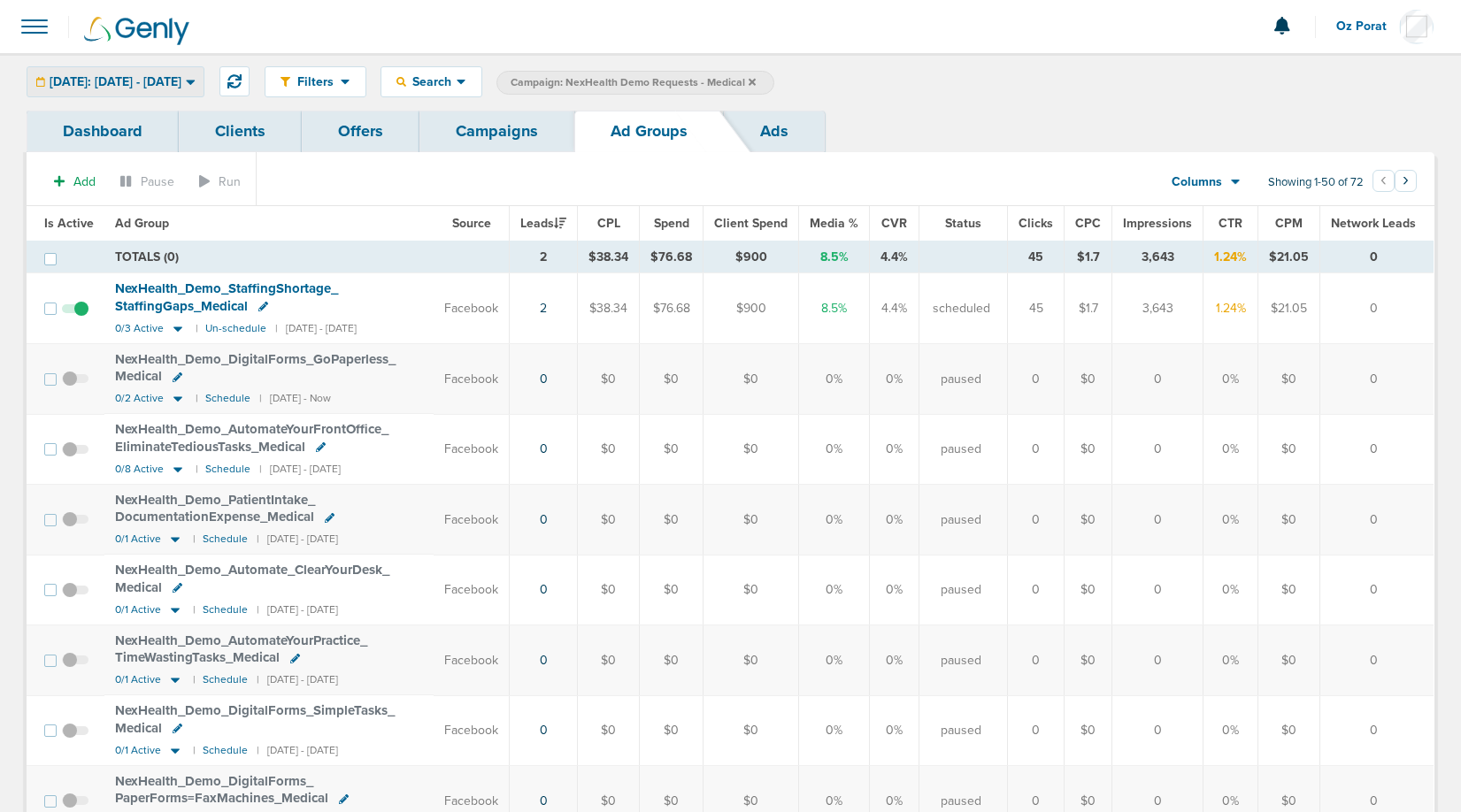
click at [170, 79] on span "[DATE]: [DATE] - [DATE]" at bounding box center [115, 82] width 132 height 13
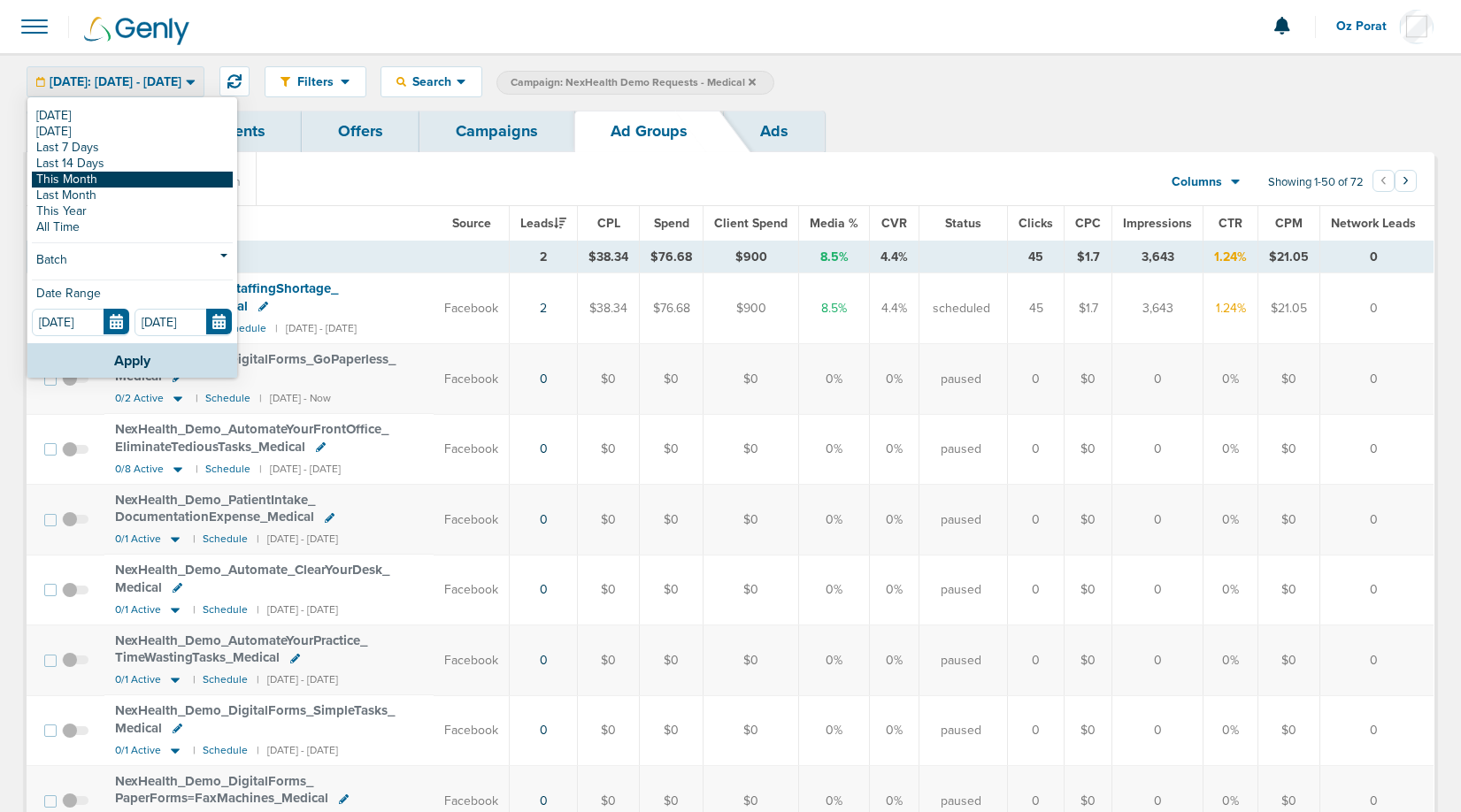
click at [141, 180] on link "This Month" at bounding box center [132, 179] width 201 height 16
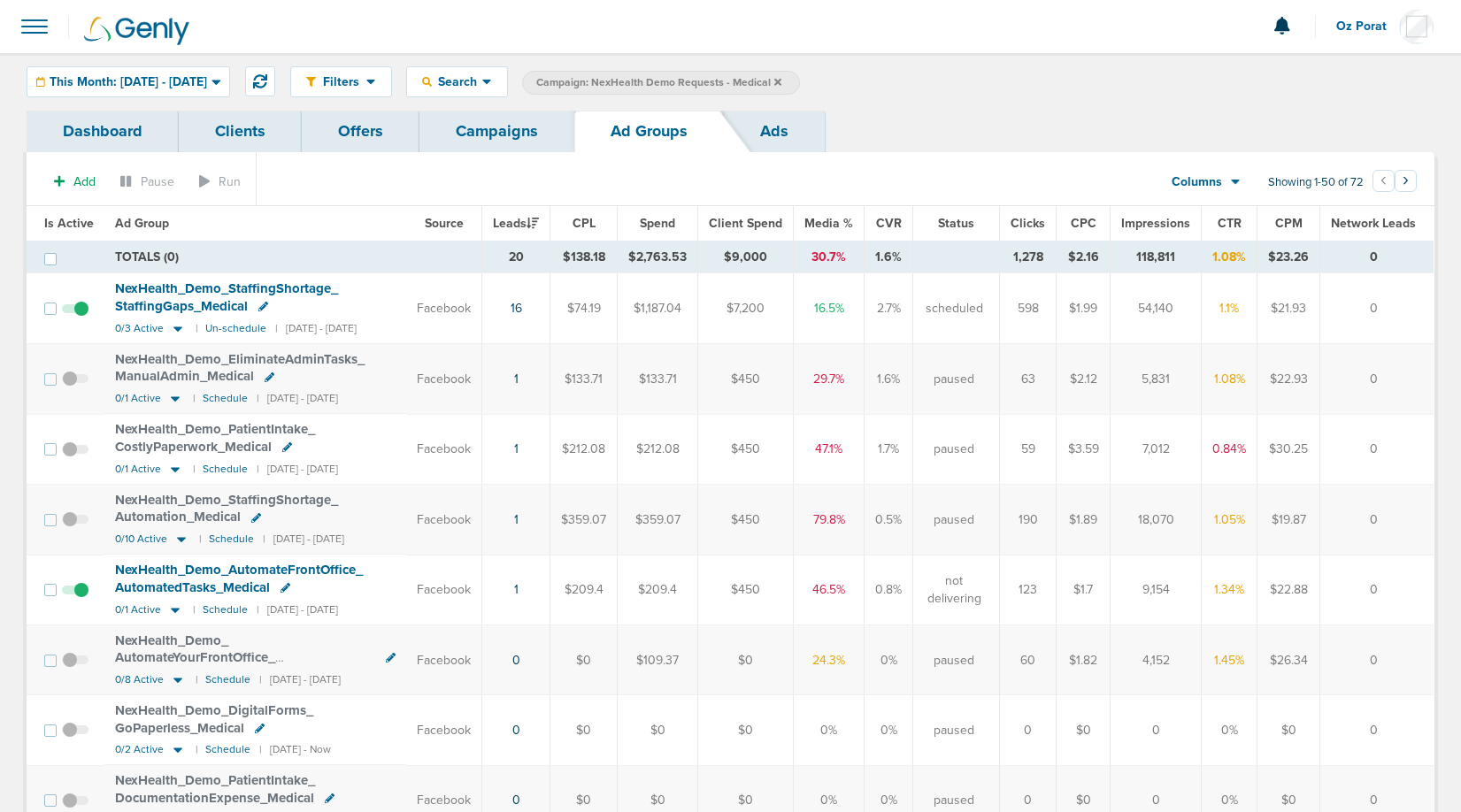
click at [465, 132] on link "Campaigns" at bounding box center [497, 131] width 155 height 41
